Goal: Task Accomplishment & Management: Complete application form

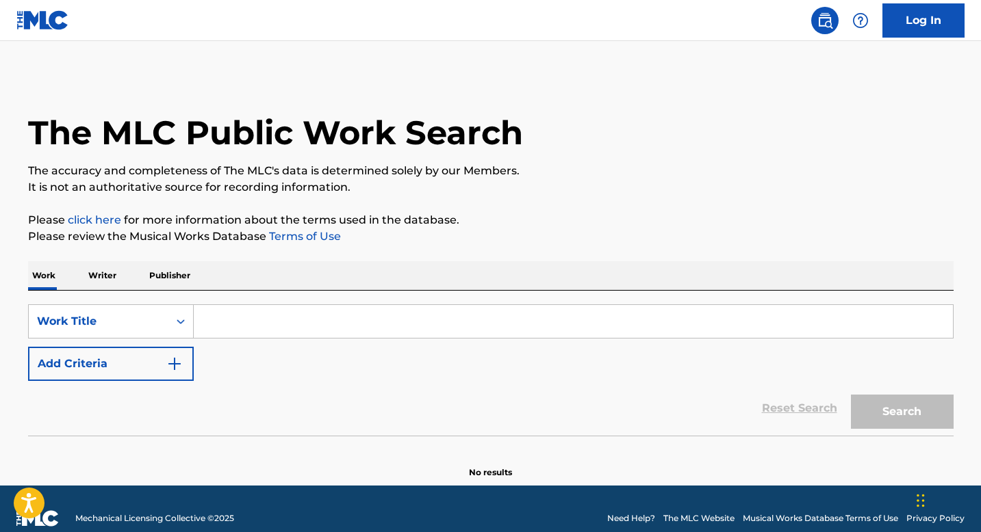
click at [113, 263] on p "Writer" at bounding box center [102, 275] width 36 height 29
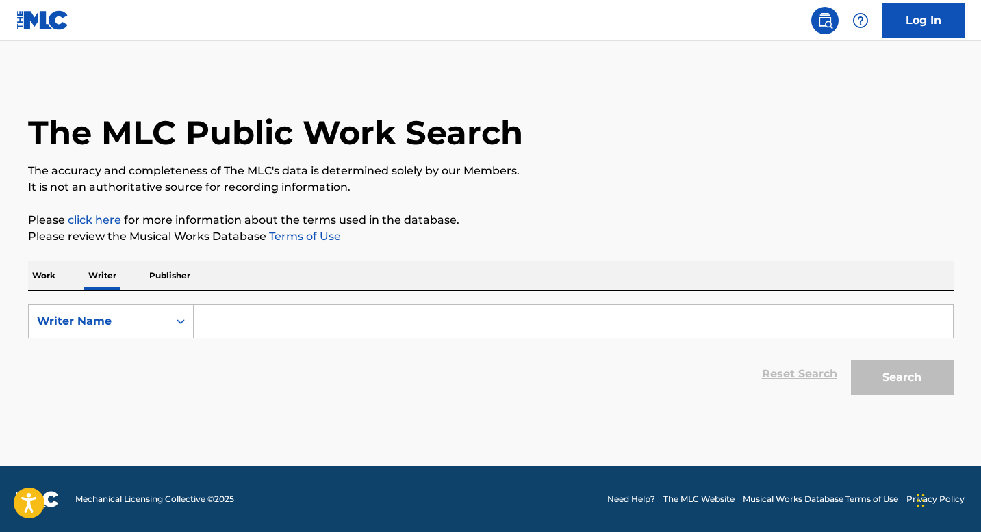
click at [271, 348] on div "Reset Search Search" at bounding box center [490, 374] width 925 height 55
click at [255, 309] on input "Search Form" at bounding box center [573, 321] width 759 height 33
paste input "SANYAOLU [PERSON_NAME]"
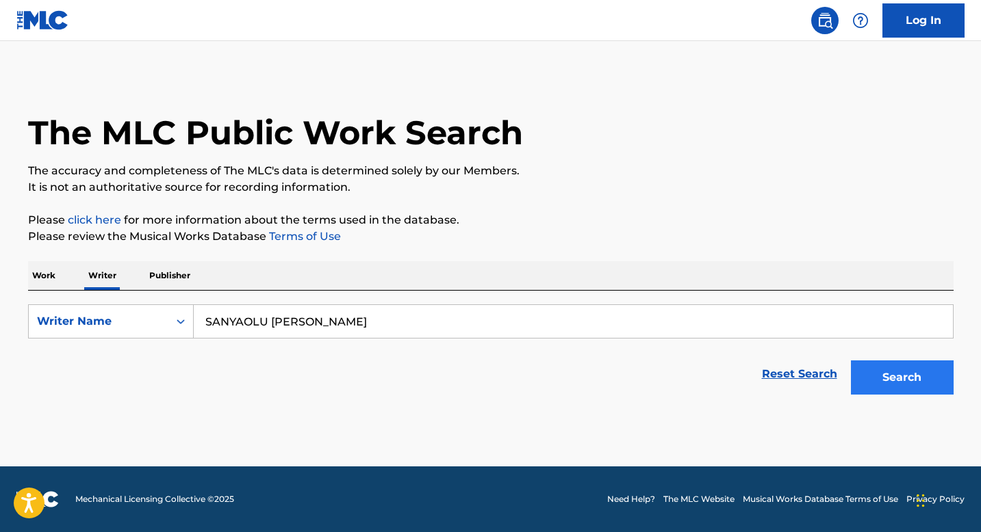
type input "SANYAOLU [PERSON_NAME]"
click at [909, 361] on button "Search" at bounding box center [902, 378] width 103 height 34
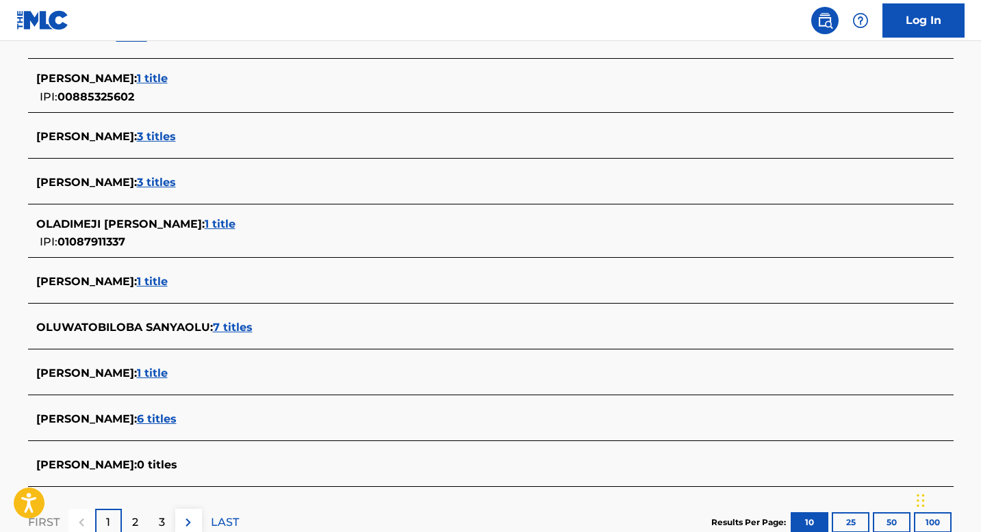
scroll to position [412, 0]
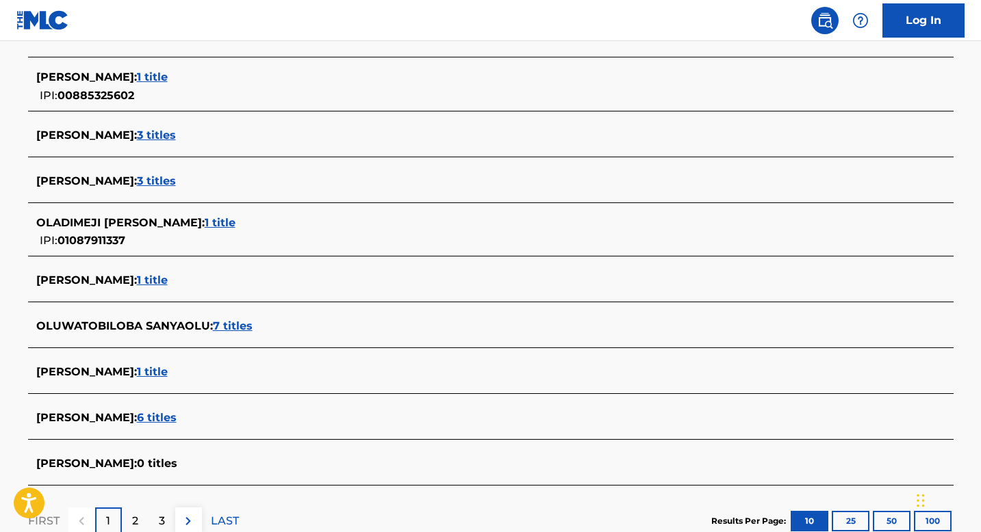
click at [235, 224] on span "1 title" at bounding box center [220, 222] width 31 height 13
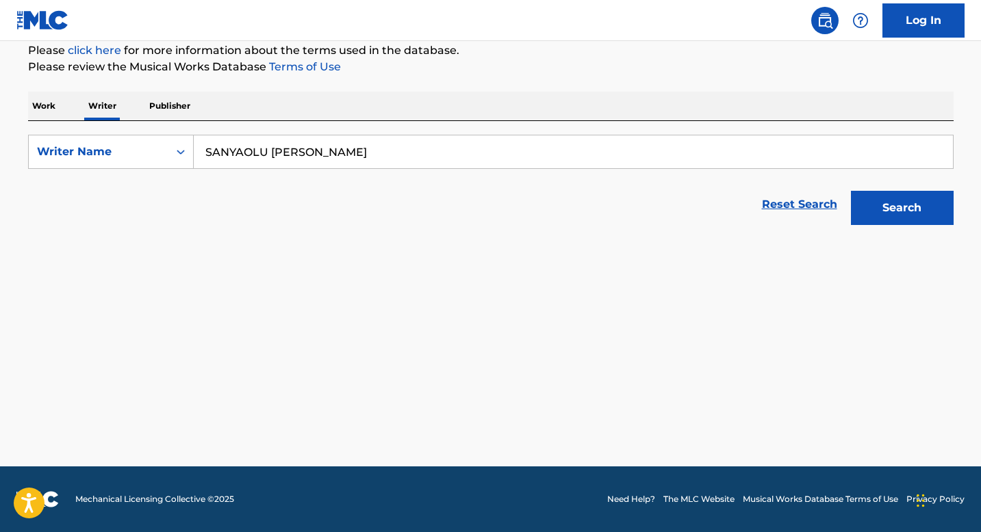
scroll to position [170, 0]
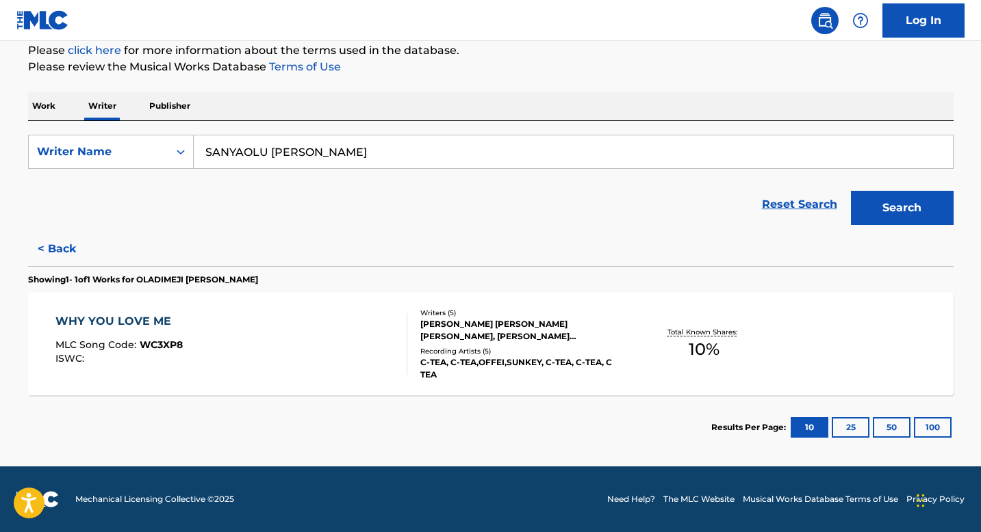
click at [312, 333] on div "WHY YOU LOVE ME MLC Song Code : WC3XP8 ISWC :" at bounding box center [231, 344] width 352 height 62
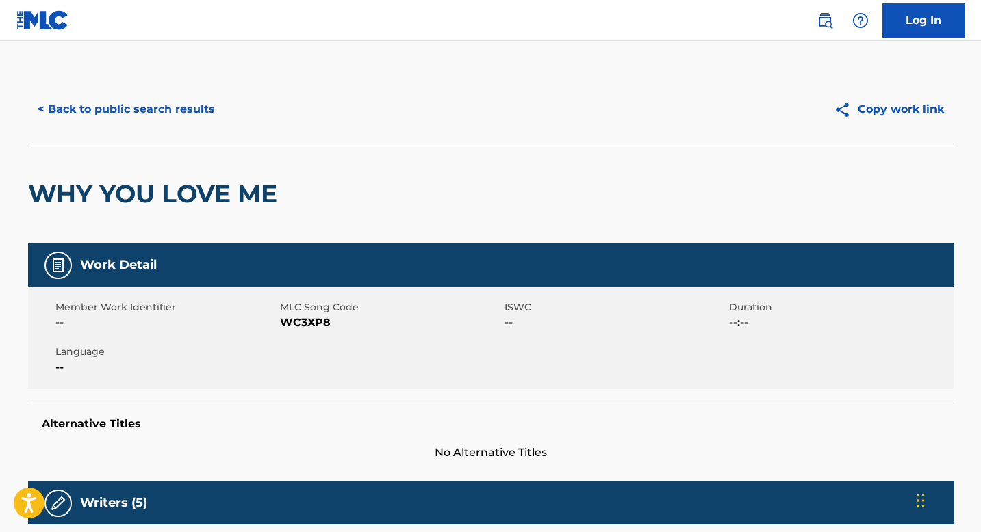
click at [44, 26] on img at bounding box center [42, 20] width 53 height 20
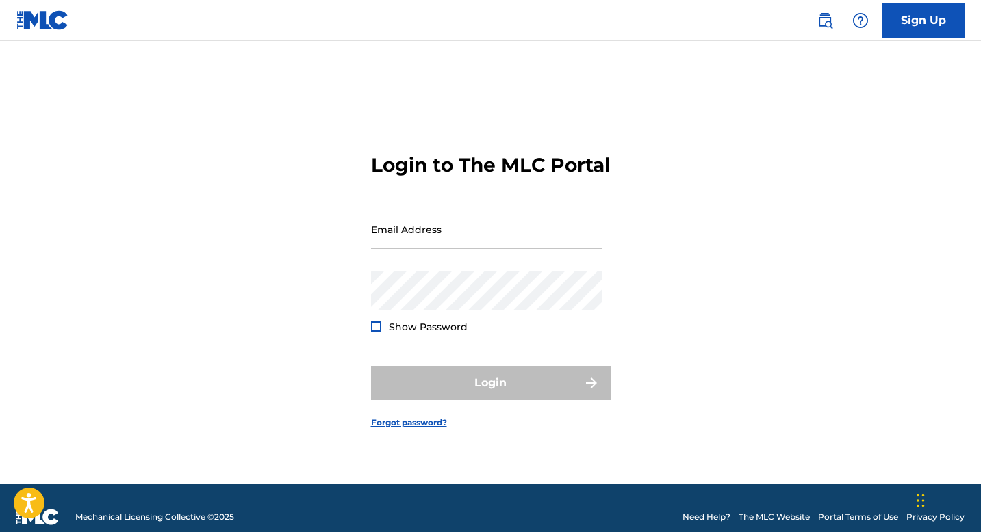
click at [42, 23] on img at bounding box center [42, 20] width 53 height 20
click at [812, 21] on link at bounding box center [824, 20] width 27 height 27
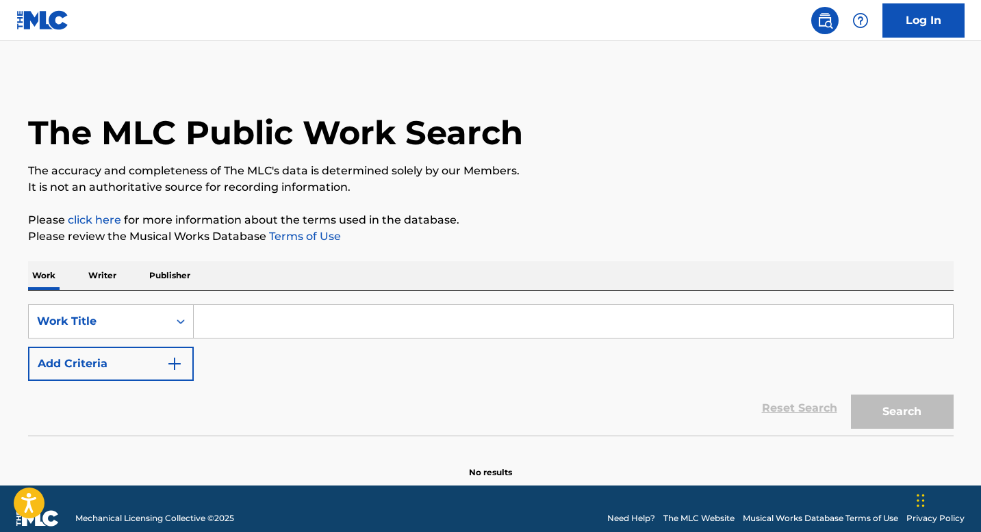
click at [101, 268] on p "Writer" at bounding box center [102, 275] width 36 height 29
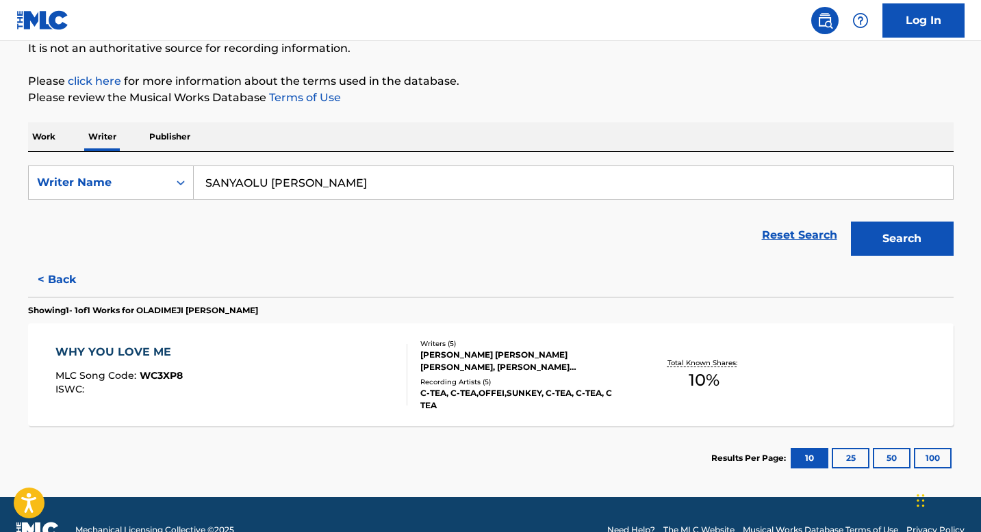
scroll to position [170, 0]
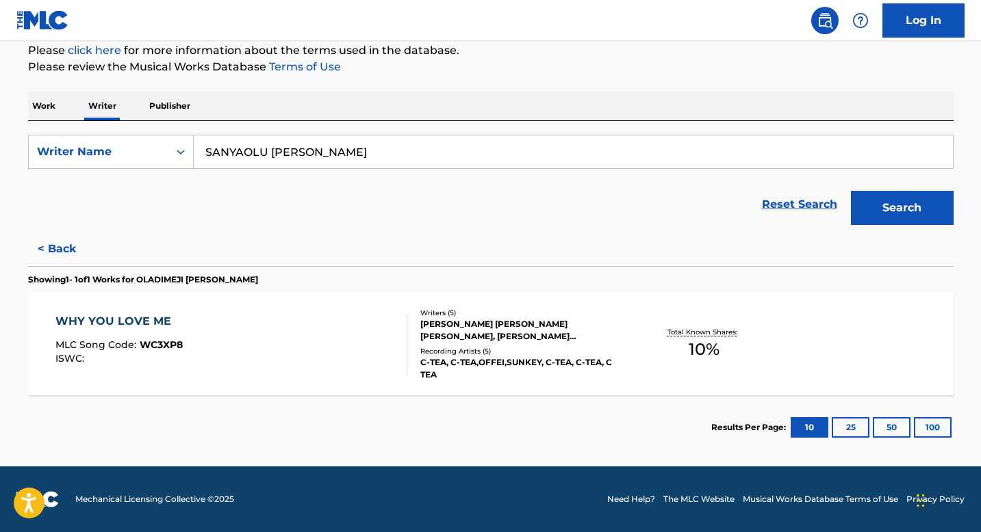
click at [719, 345] on div "Total Known Shares: 10 %" at bounding box center [704, 345] width 154 height 42
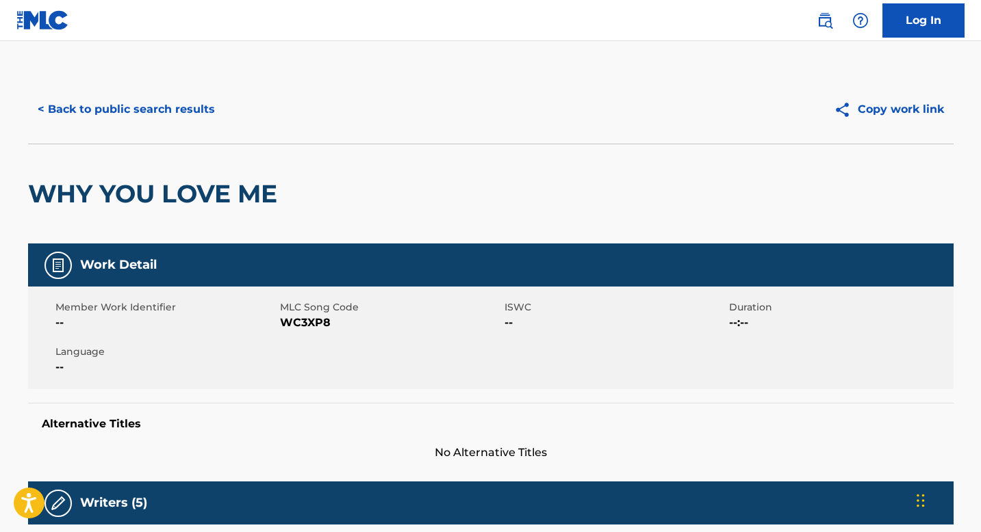
click at [29, 34] on link at bounding box center [42, 20] width 53 height 40
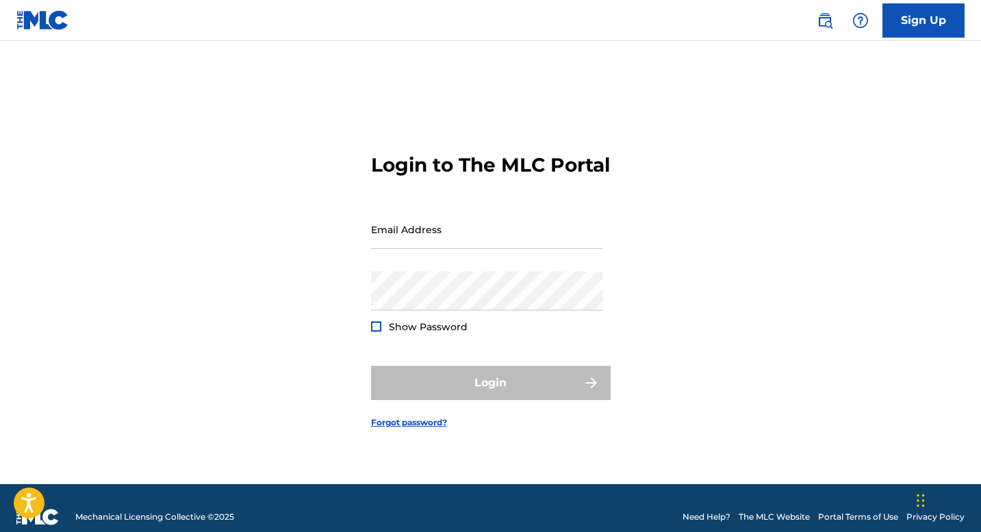
click at [404, 209] on form "Login to The MLC Portal Email Address Password Show Password Login Forgot passw…" at bounding box center [491, 279] width 240 height 409
click at [401, 248] on input "Email Address" at bounding box center [486, 229] width 231 height 39
type input "[EMAIL_ADDRESS][DOMAIN_NAME]"
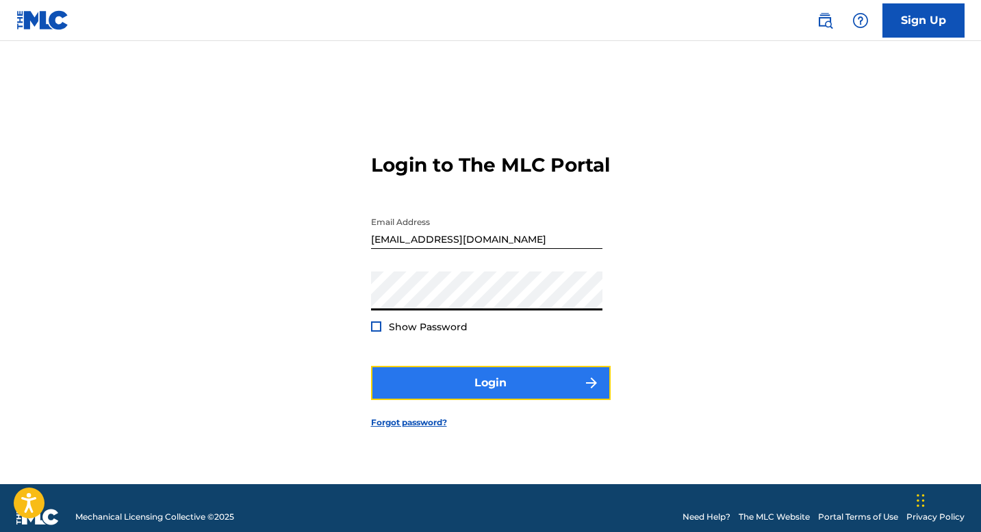
click at [494, 398] on button "Login" at bounding box center [491, 383] width 240 height 34
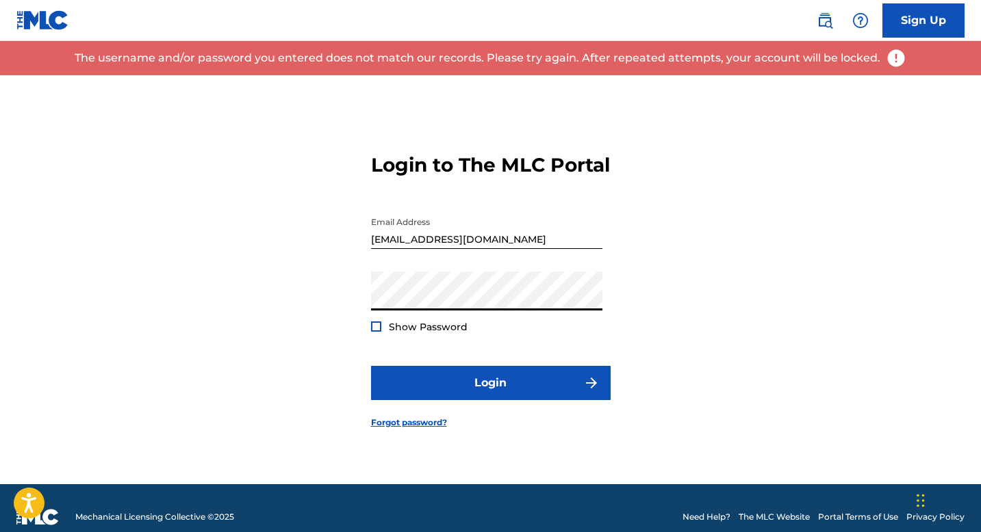
click at [371, 366] on button "Login" at bounding box center [491, 383] width 240 height 34
click at [391, 429] on link "Forgot password?" at bounding box center [409, 423] width 76 height 12
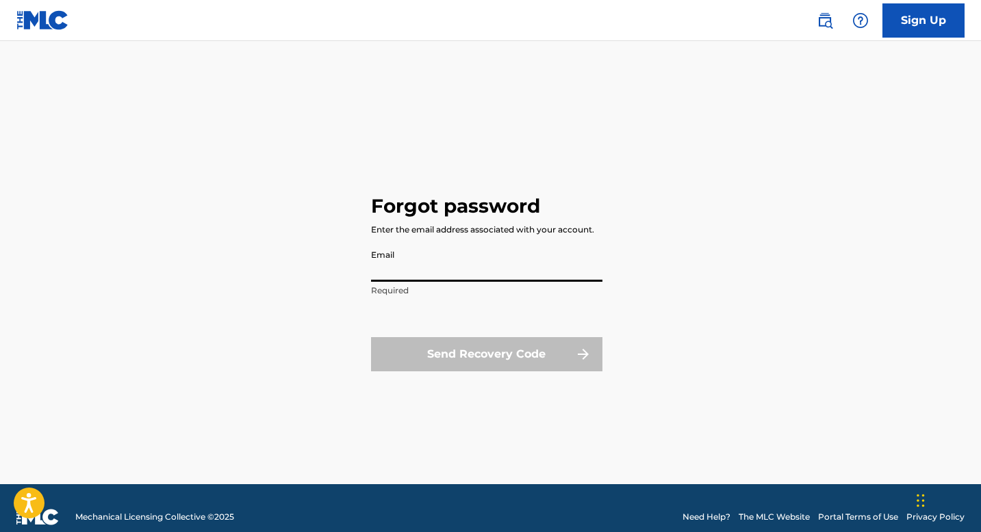
click at [510, 262] on input "Email" at bounding box center [486, 262] width 231 height 39
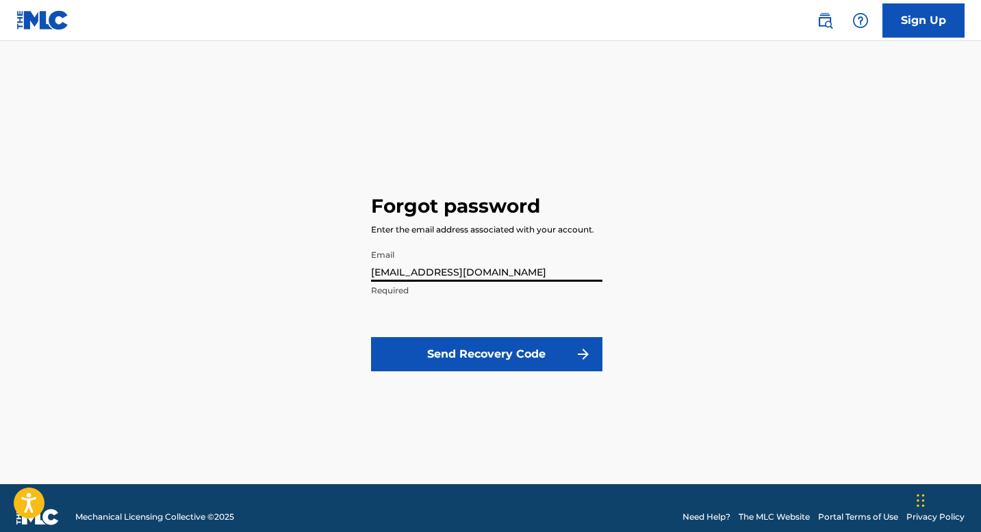
type input "[EMAIL_ADDRESS][DOMAIN_NAME]"
click at [406, 295] on p "Required" at bounding box center [486, 291] width 231 height 12
click at [399, 285] on p "Required" at bounding box center [486, 291] width 231 height 12
click at [402, 296] on div "Email [EMAIL_ADDRESS][DOMAIN_NAME] Required" at bounding box center [486, 274] width 231 height 62
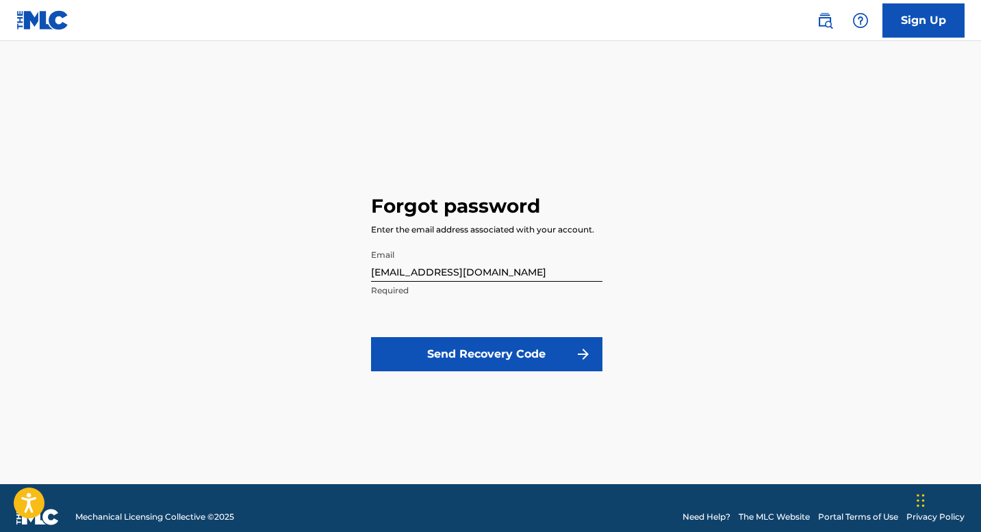
click at [483, 266] on input "[EMAIL_ADDRESS][DOMAIN_NAME]" at bounding box center [486, 262] width 231 height 39
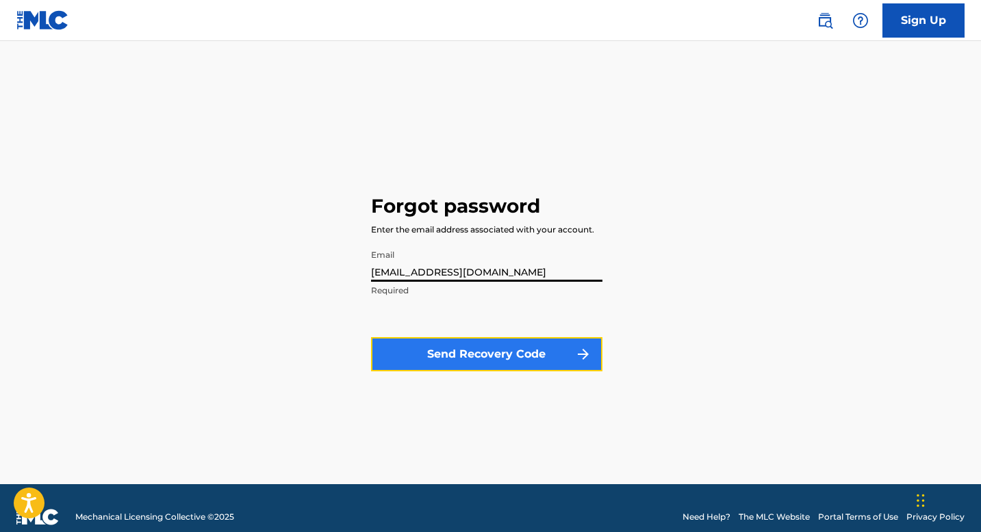
click at [431, 359] on button "Send Recovery Code" at bounding box center [486, 354] width 231 height 34
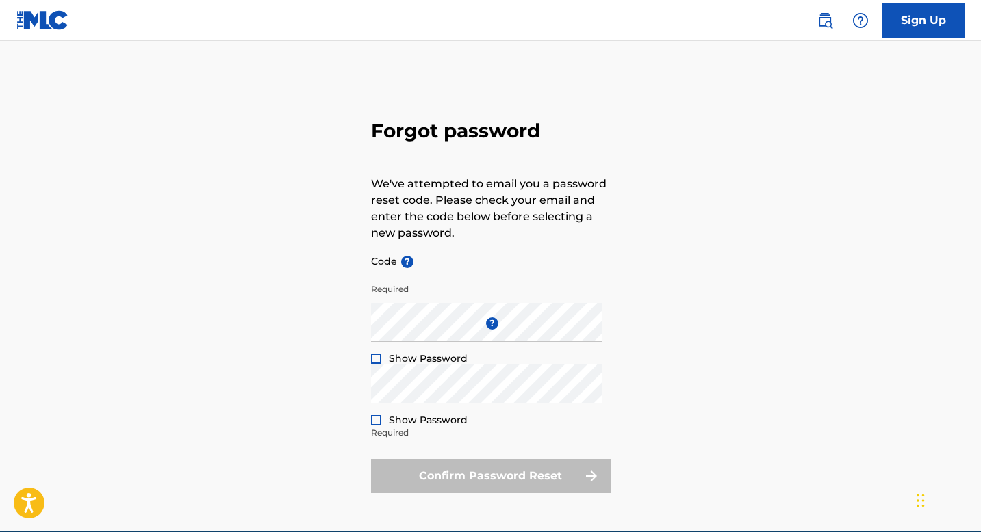
click at [399, 275] on input "Code ?" at bounding box center [486, 261] width 231 height 39
paste input "FP_bd417041ad216073f61e5f966eb5"
type input "FP_bd417041ad216073f61e5f966eb5"
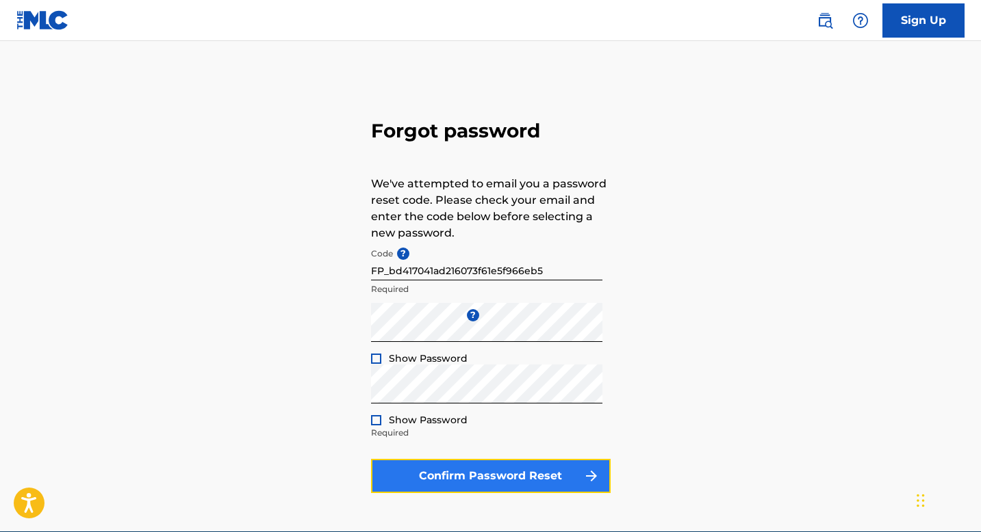
click at [425, 482] on button "Confirm Password Reset" at bounding box center [491, 476] width 240 height 34
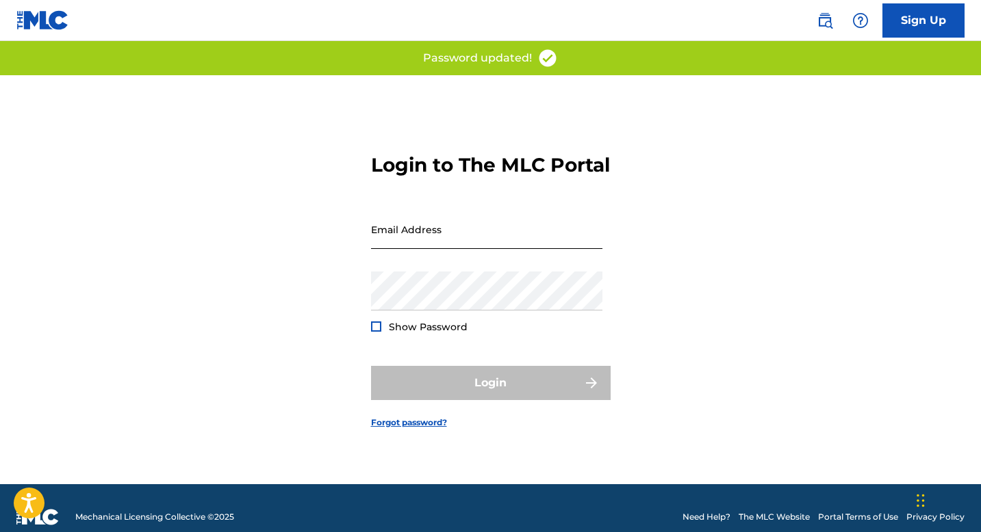
click at [404, 246] on input "Email Address" at bounding box center [486, 229] width 231 height 39
type input "[EMAIL_ADDRESS][DOMAIN_NAME]"
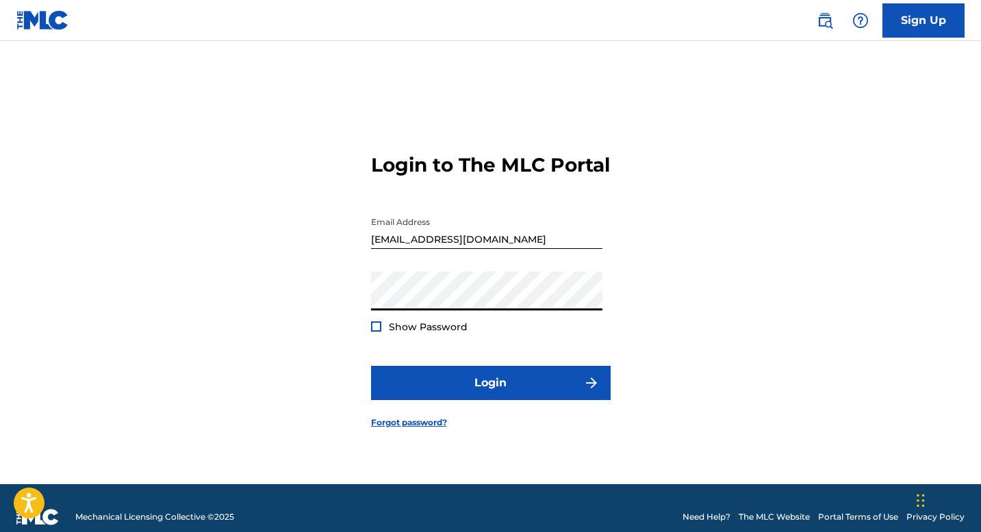
click at [371, 366] on button "Login" at bounding box center [491, 383] width 240 height 34
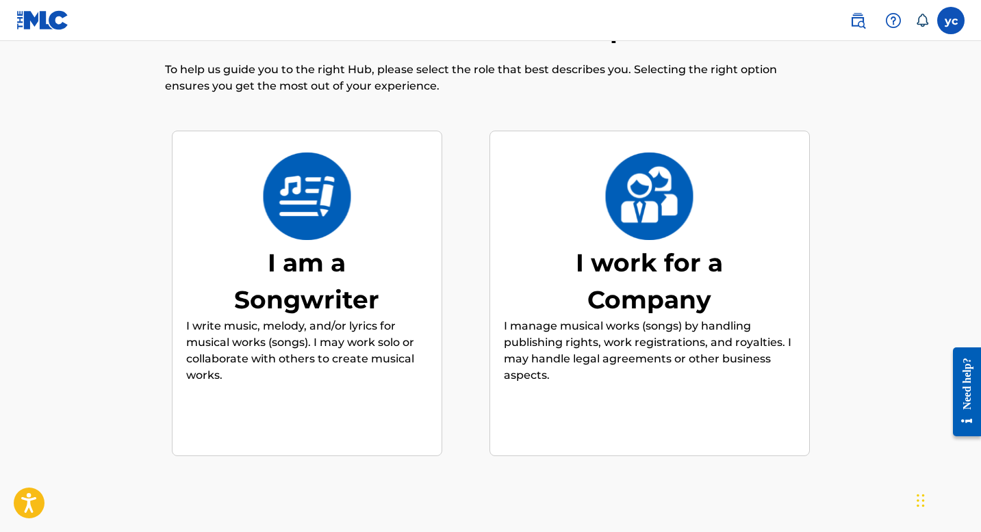
click at [651, 355] on p "I manage musical works (songs) by handling publishing rights, work registration…" at bounding box center [650, 351] width 292 height 66
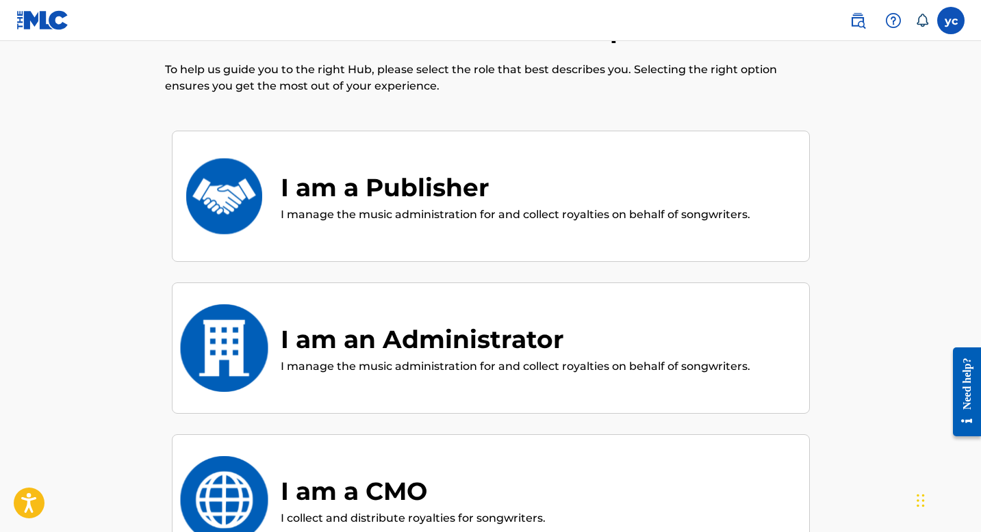
click at [589, 196] on div "I am a Publisher" at bounding box center [515, 187] width 469 height 37
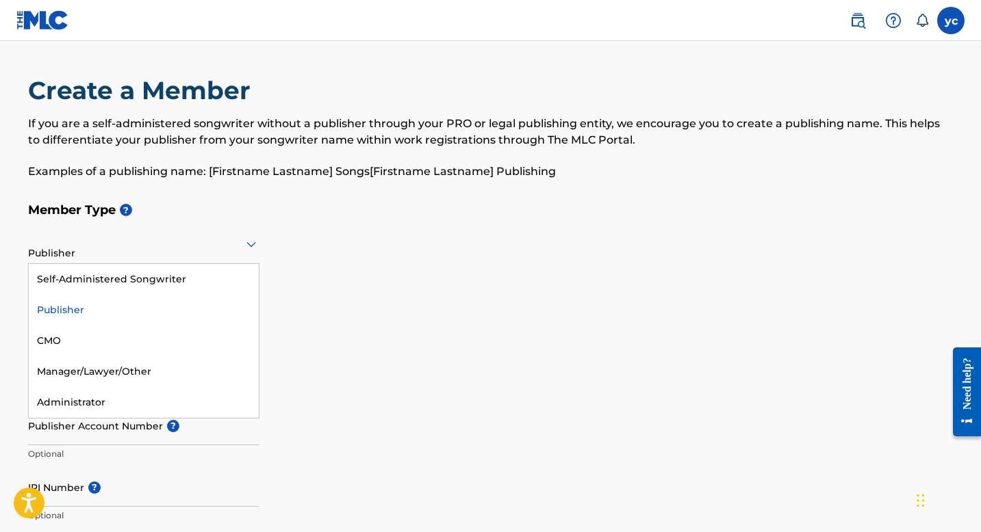
click at [104, 256] on div "Publisher" at bounding box center [143, 244] width 231 height 34
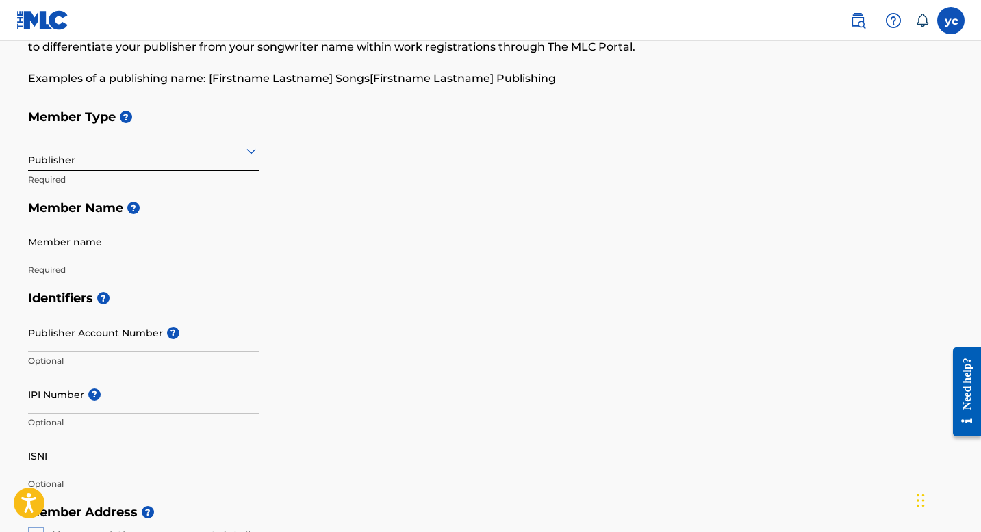
scroll to position [109, 0]
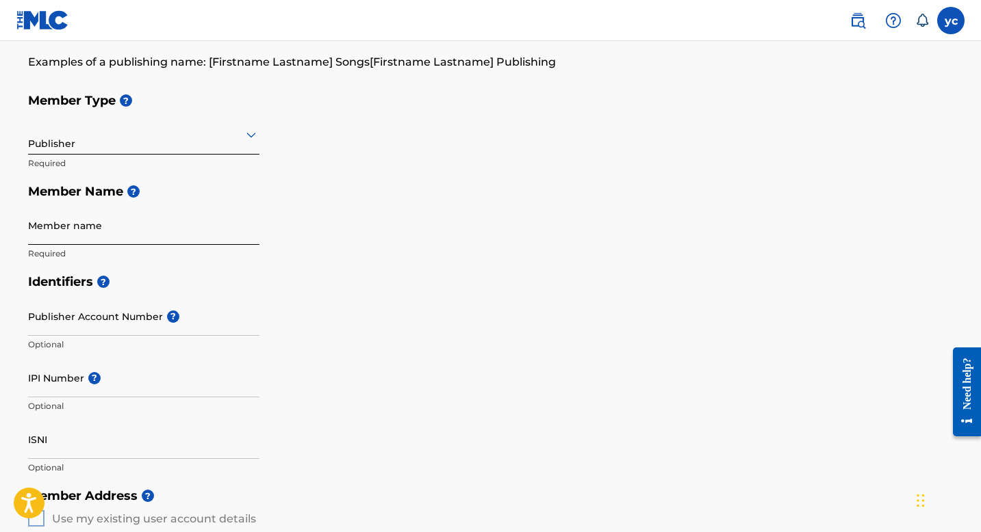
click at [107, 240] on input "Member name" at bounding box center [143, 225] width 231 height 39
type input "[PERSON_NAME]"
type input "13814"
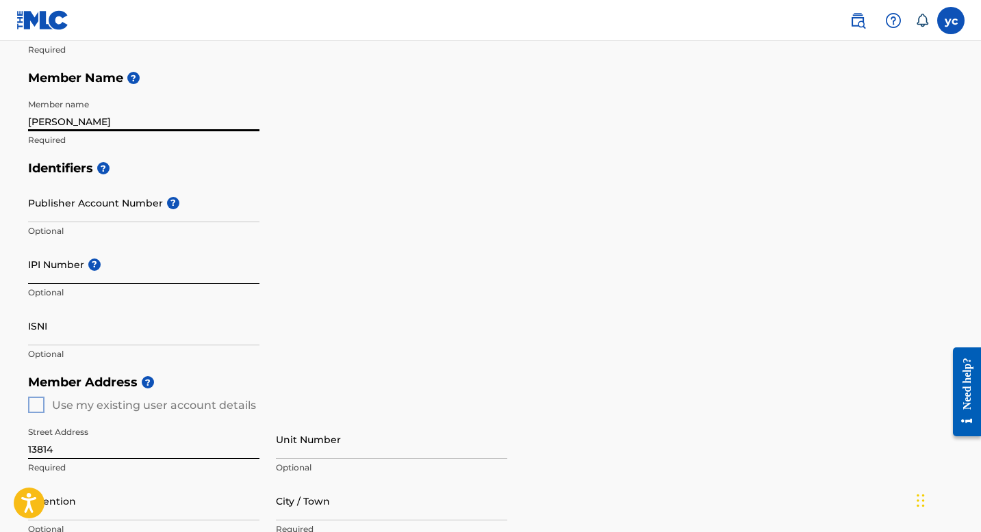
scroll to position [222, 0]
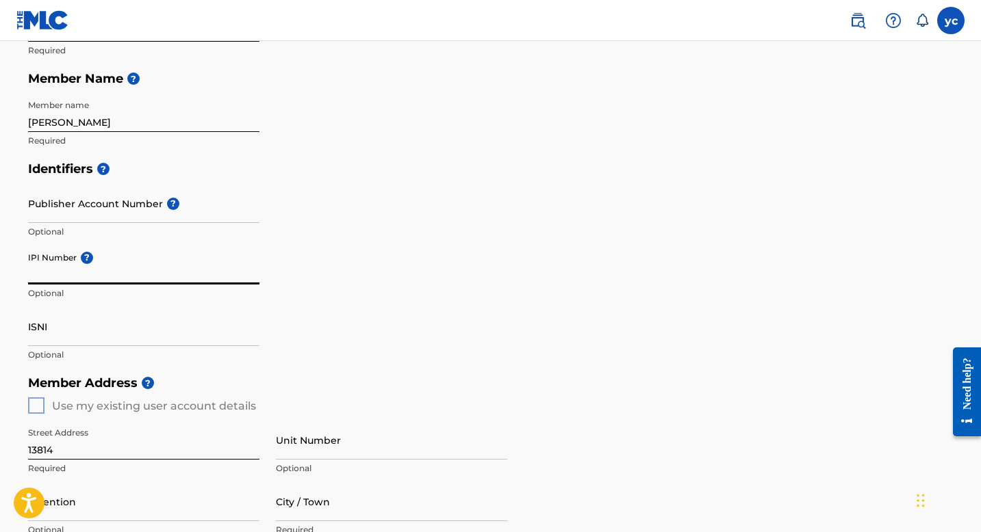
click at [112, 272] on input "IPI Number ?" at bounding box center [143, 265] width 231 height 39
